Goal: Browse casually: Explore the website without a specific task or goal

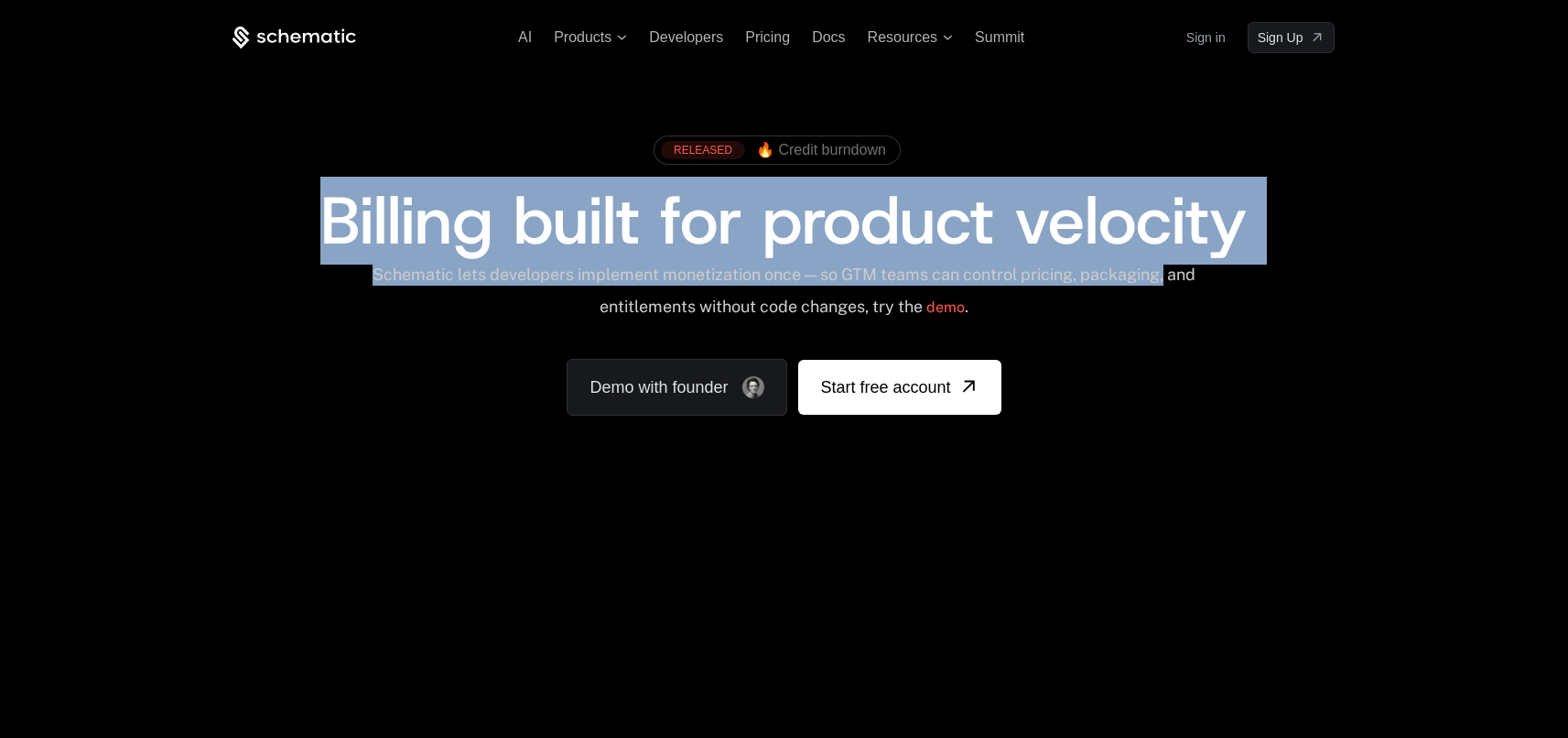
drag, startPoint x: 1281, startPoint y: 248, endPoint x: 313, endPoint y: 191, distance: 969.7
click at [313, 191] on div "RELEASED 🔥 Credit burndown Billing built for product velocity Schematic lets de…" at bounding box center [784, 270] width 1102 height 290
click at [313, 191] on div "Billing built for product velocity" at bounding box center [784, 221] width 1102 height 66
drag, startPoint x: 317, startPoint y: 197, endPoint x: 1198, endPoint y: 278, distance: 884.7
click at [1198, 278] on div "RELEASED 🔥 Credit burndown Billing built for product velocity Schematic lets de…" at bounding box center [784, 270] width 1102 height 290
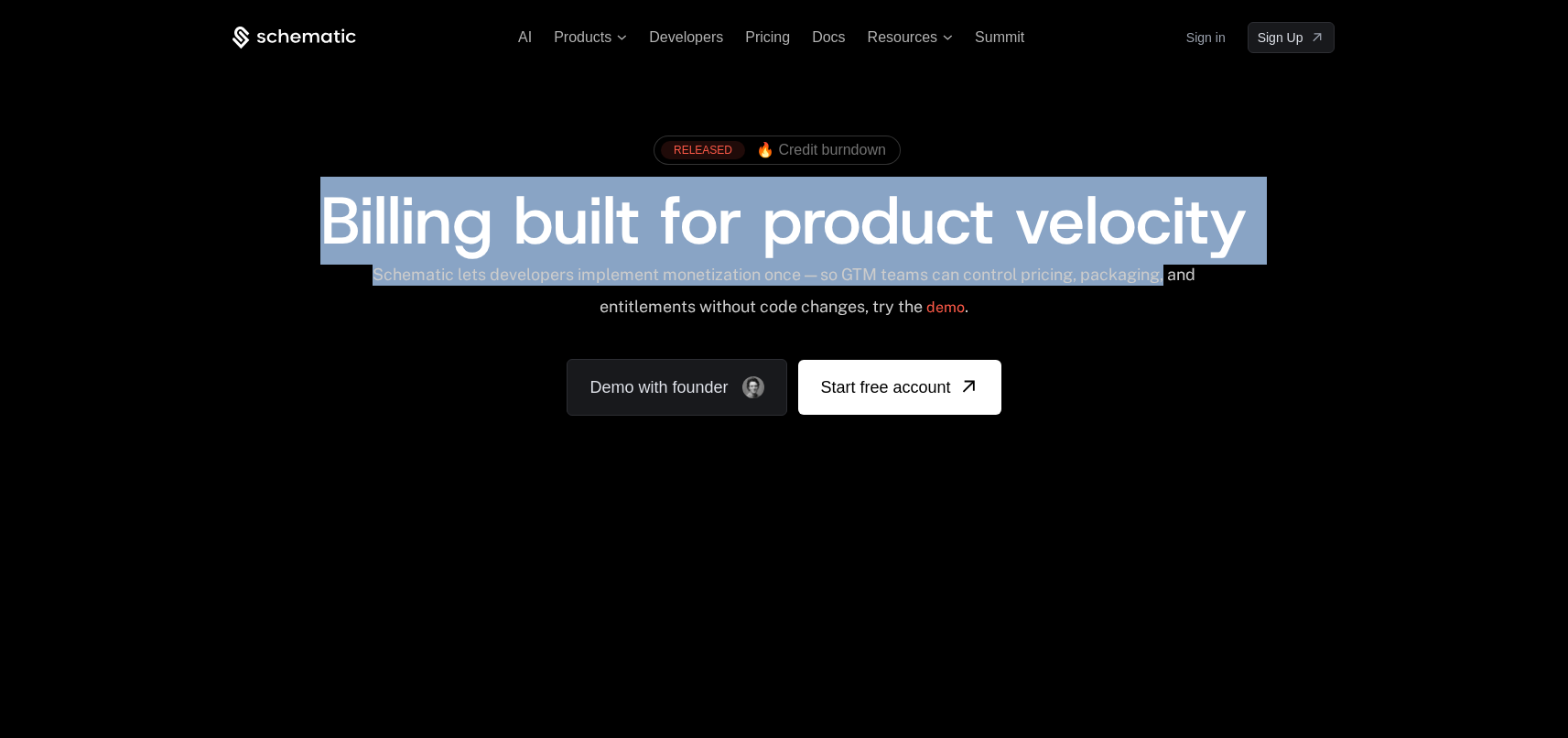
click at [1196, 275] on div "Schematic lets developers implement monetization once — so GTM teams can contro…" at bounding box center [784, 296] width 826 height 65
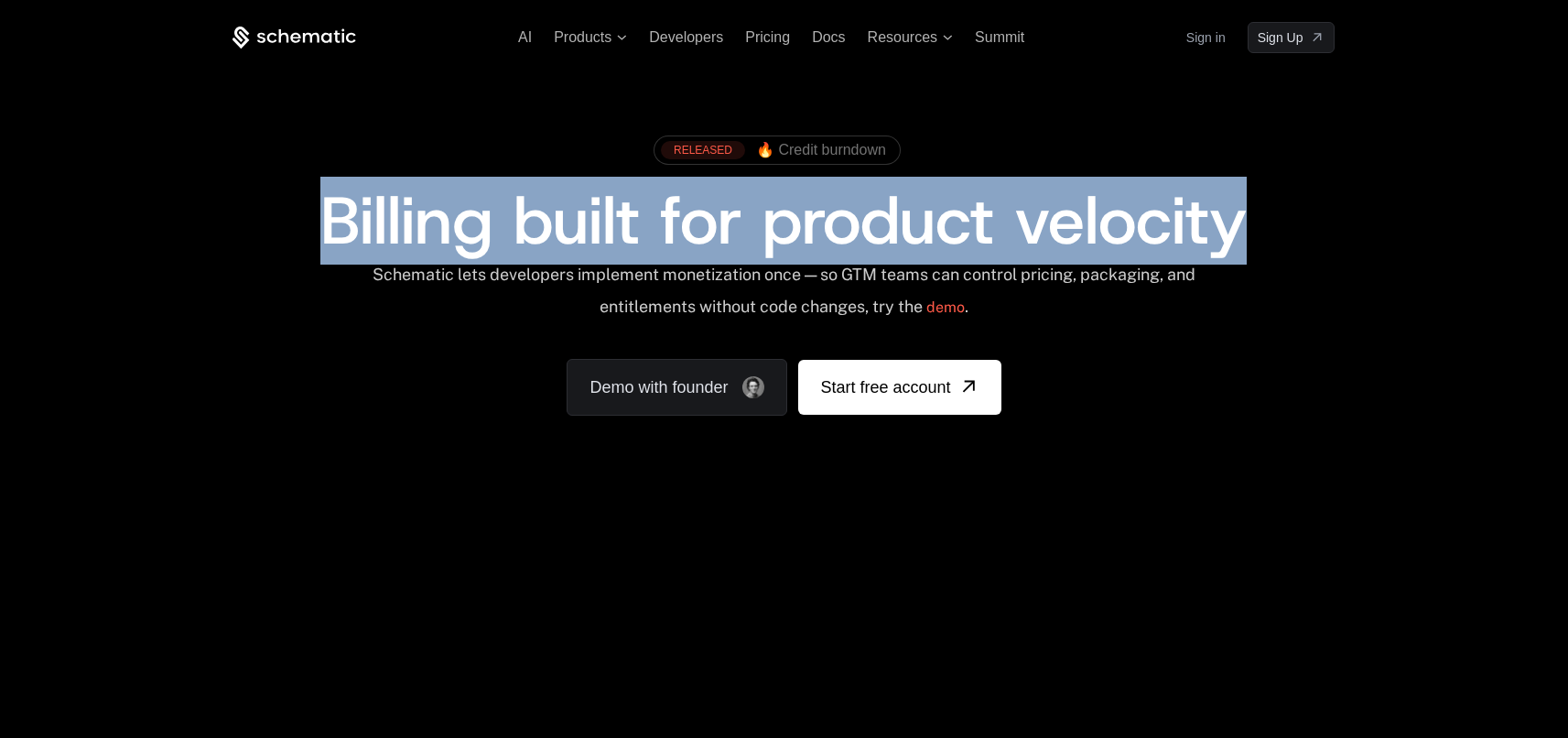
drag, startPoint x: 1232, startPoint y: 230, endPoint x: 320, endPoint y: 236, distance: 912.0
click at [321, 236] on span "Billing built for product velocity" at bounding box center [784, 220] width 926 height 88
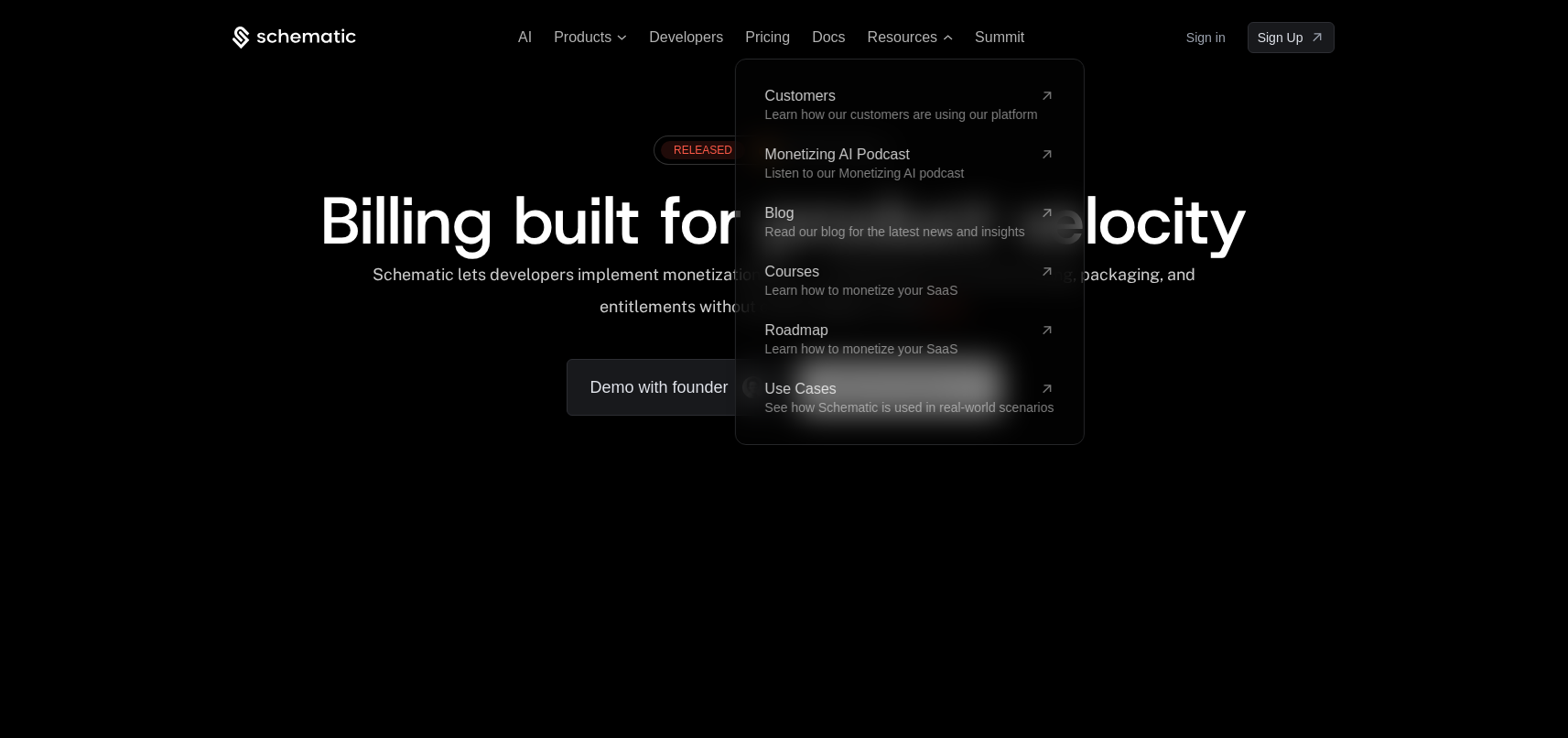
click at [1496, 98] on div "AI Products Developers Pricing Docs Resources Customers Learn how our customers…" at bounding box center [784, 273] width 1568 height 547
drag, startPoint x: 1350, startPoint y: 170, endPoint x: 1336, endPoint y: 177, distance: 15.7
click at [1340, 175] on div "RELEASED 🔥 Credit burndown Billing built for product velocity Schematic lets de…" at bounding box center [784, 271] width 1190 height 436
drag, startPoint x: 1284, startPoint y: 228, endPoint x: 1112, endPoint y: 202, distance: 174.0
click at [1122, 212] on div "Billing built for product velocity" at bounding box center [784, 221] width 1102 height 66
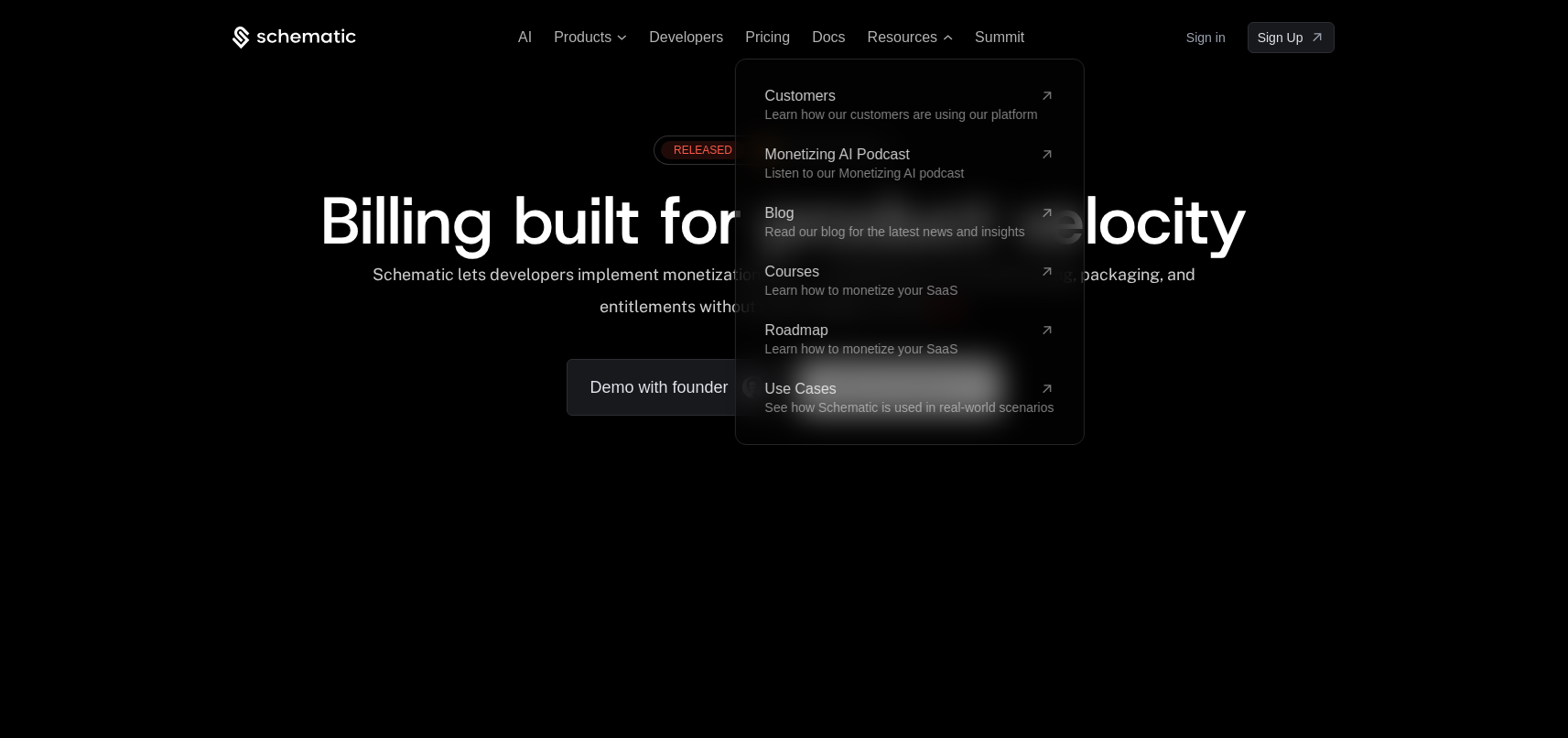
click at [1124, 97] on div "RELEASED 🔥 Credit burndown Billing built for product velocity Schematic lets de…" at bounding box center [784, 271] width 1190 height 436
click at [1342, 90] on div "RELEASED 🔥 Credit burndown Billing built for product velocity Schematic lets de…" at bounding box center [784, 271] width 1190 height 436
click at [1126, 231] on span "Billing built for product velocity" at bounding box center [784, 220] width 926 height 88
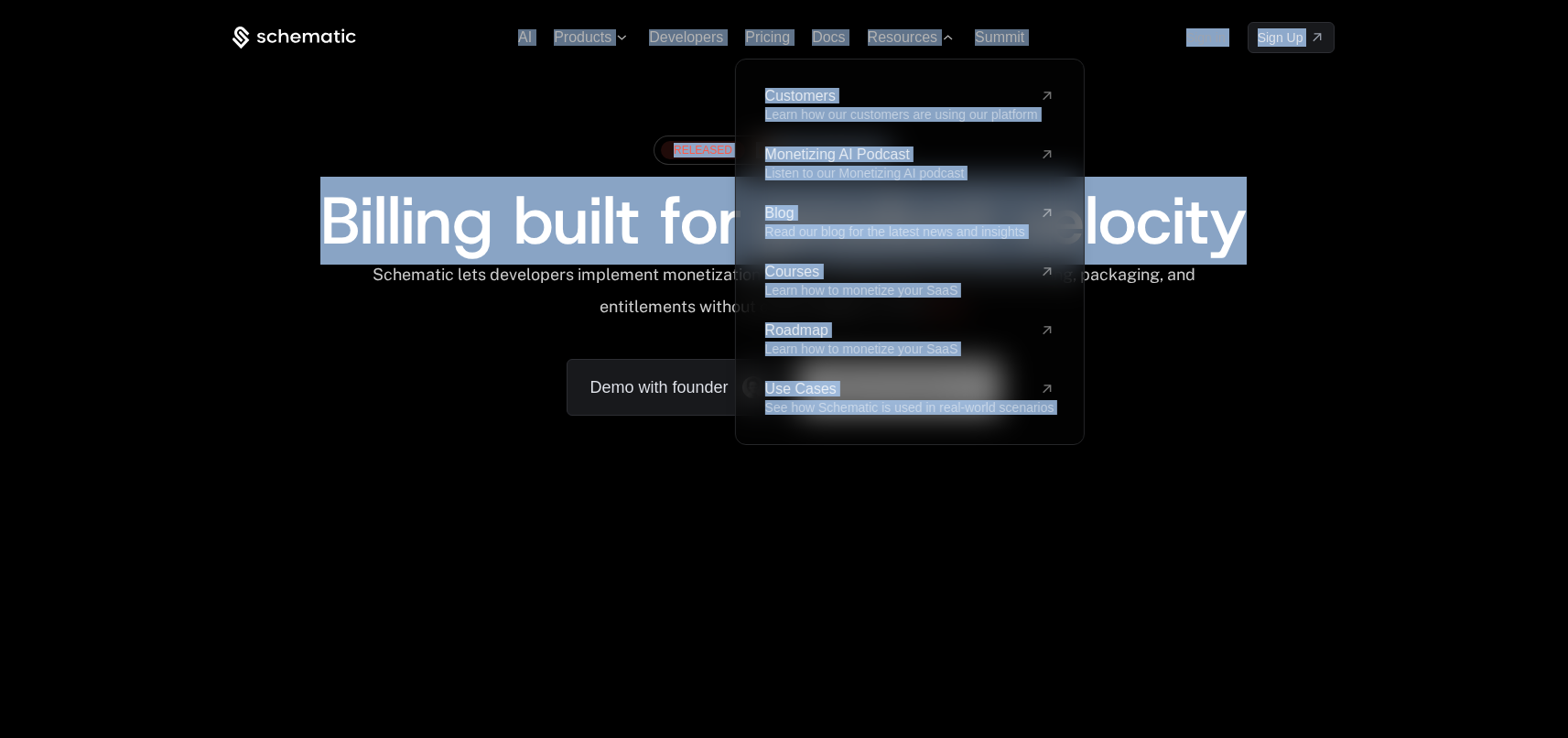
drag, startPoint x: 1254, startPoint y: 235, endPoint x: 477, endPoint y: 22, distance: 805.7
click at [477, 22] on div "AI Products Developers Pricing Docs Resources Customers Learn how our customers…" at bounding box center [784, 256] width 1190 height 467
click at [453, 26] on div "AI Products Developers Pricing Docs Resources Customers Learn how our customers…" at bounding box center [784, 38] width 1102 height 31
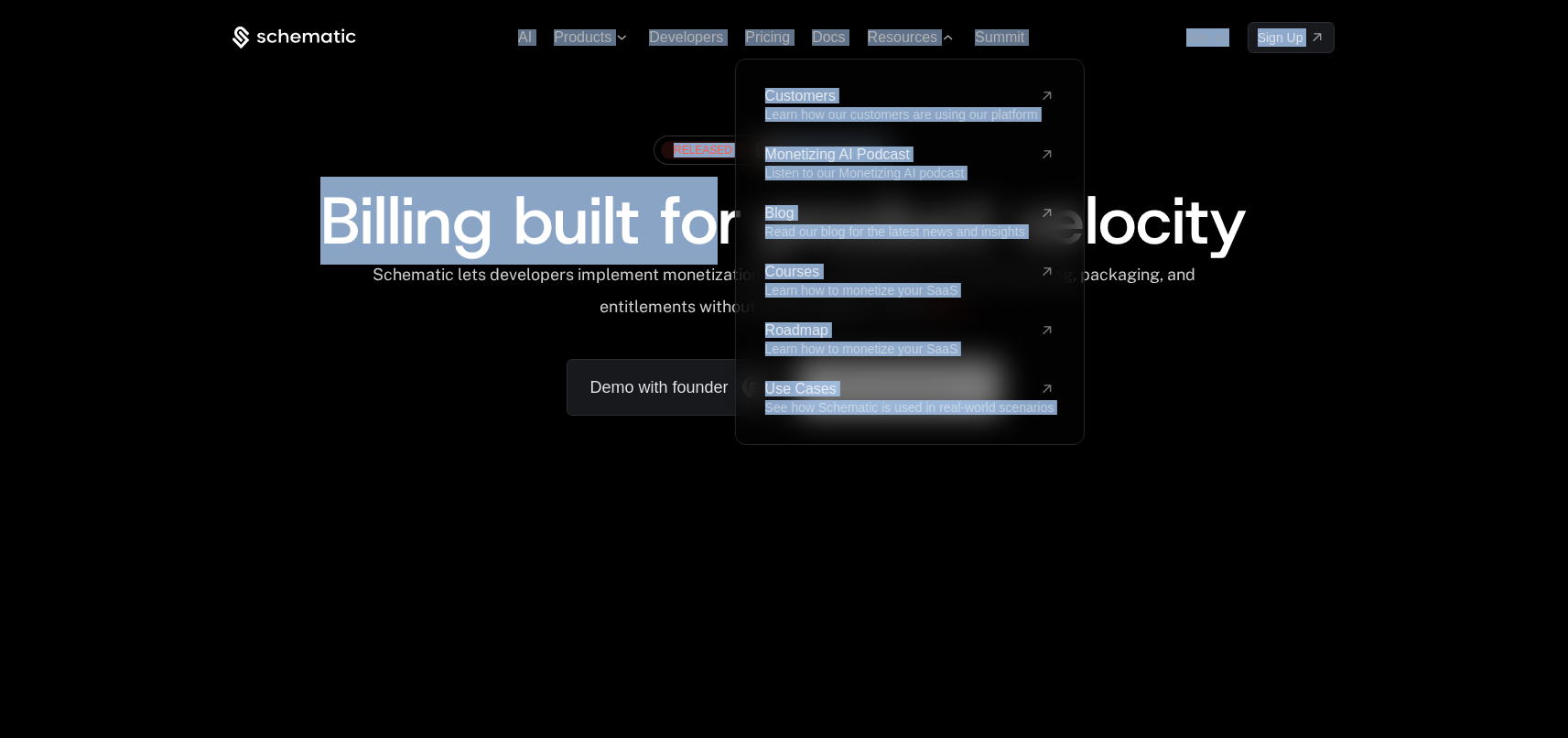
drag, startPoint x: 194, startPoint y: 26, endPoint x: 726, endPoint y: 204, distance: 561.0
click at [726, 204] on div "AI Products Developers Pricing Docs Resources Customers Learn how our customers…" at bounding box center [784, 256] width 1190 height 467
click at [1256, 163] on div "RELEASED 🔥 Credit burndown" at bounding box center [784, 156] width 1102 height 61
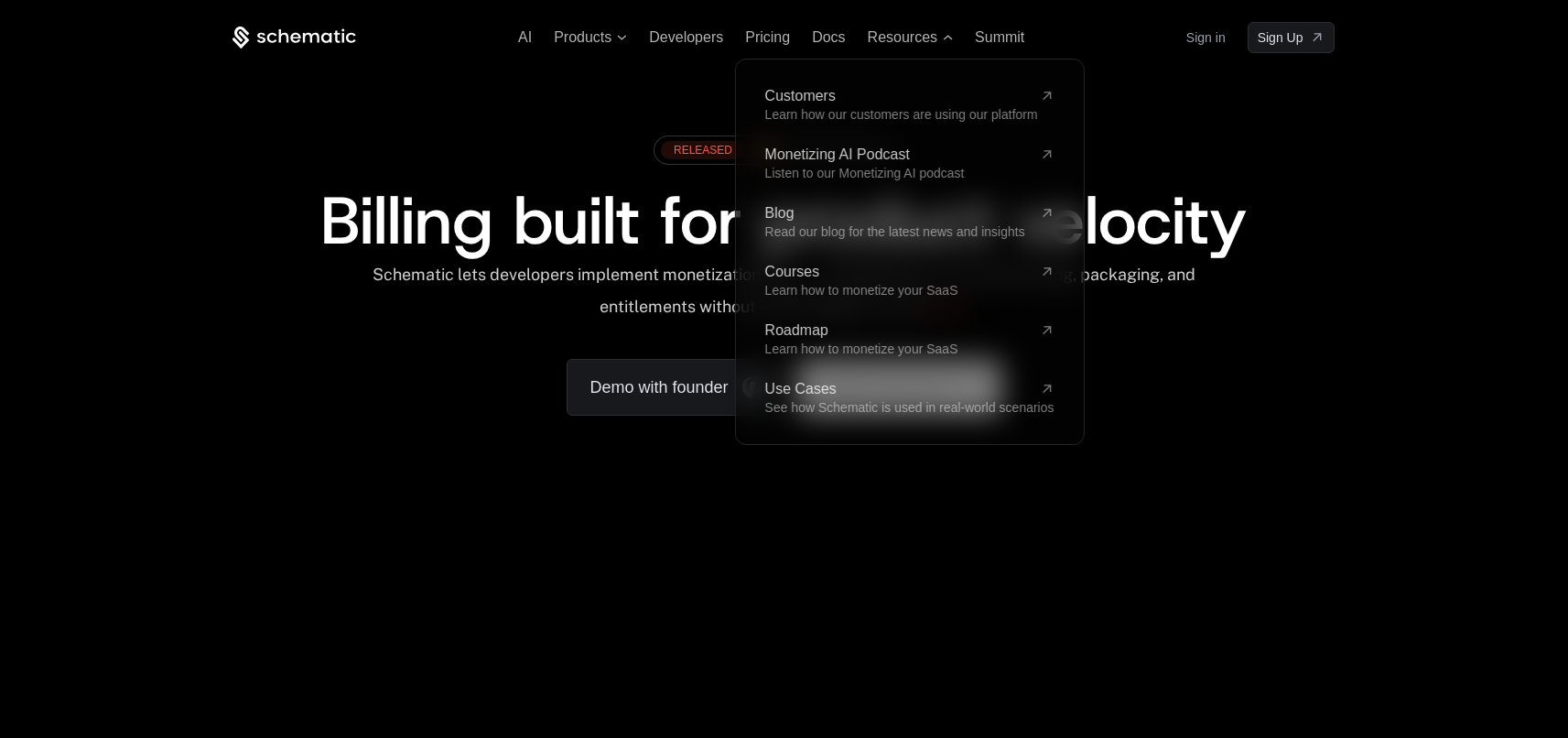
click at [1368, 232] on div "RELEASED 🔥 Credit burndown Billing built for product velocity Schematic lets de…" at bounding box center [784, 271] width 1190 height 436
